Goal: Check status: Check status

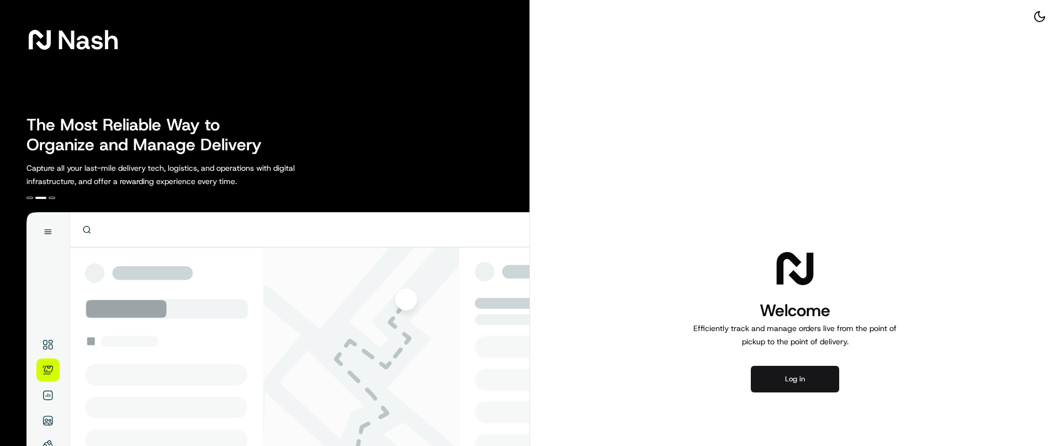
click at [784, 380] on button "Log in" at bounding box center [795, 379] width 88 height 27
